Goal: Find specific page/section

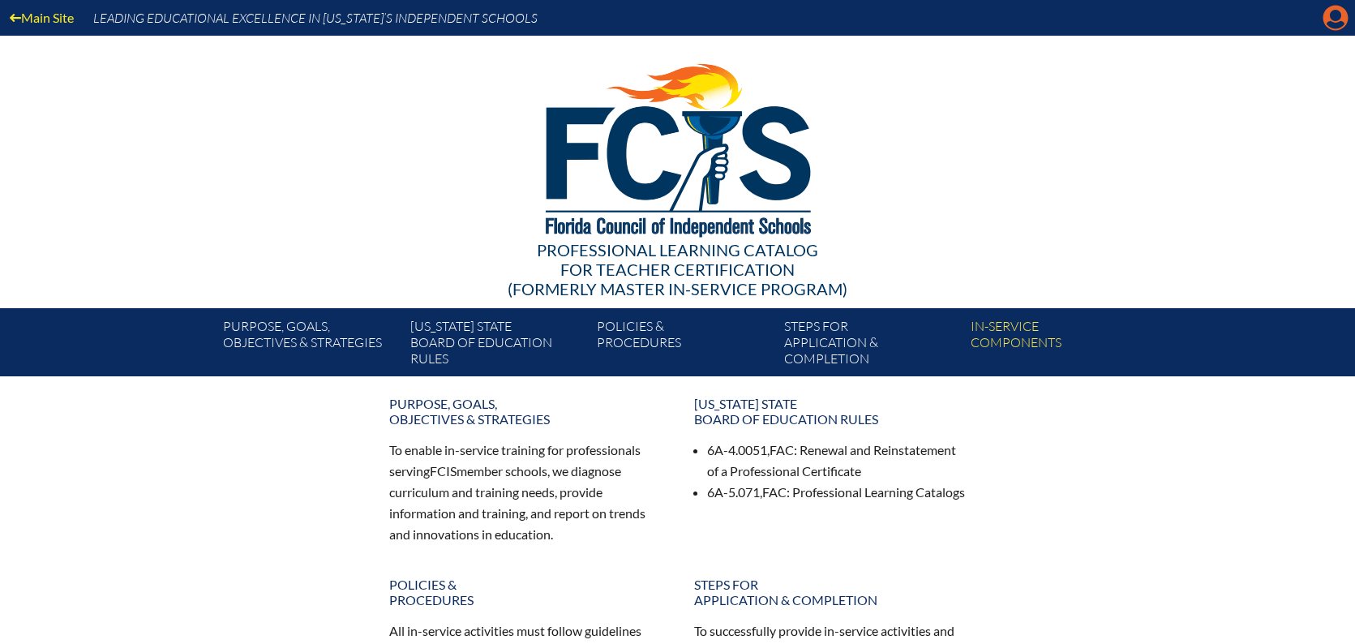
click at [1331, 21] on icon at bounding box center [1335, 18] width 25 height 25
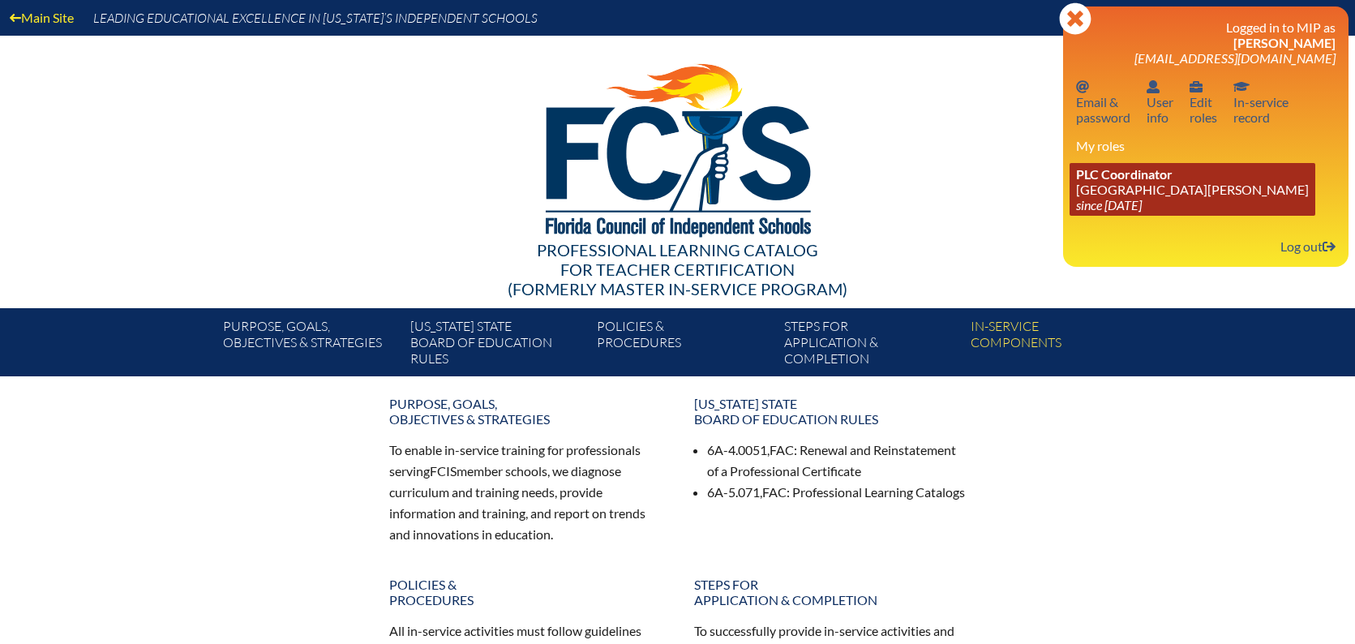
click at [1134, 180] on span "PLC Coordinator" at bounding box center [1124, 173] width 96 height 15
